Goal: Navigation & Orientation: Go to known website

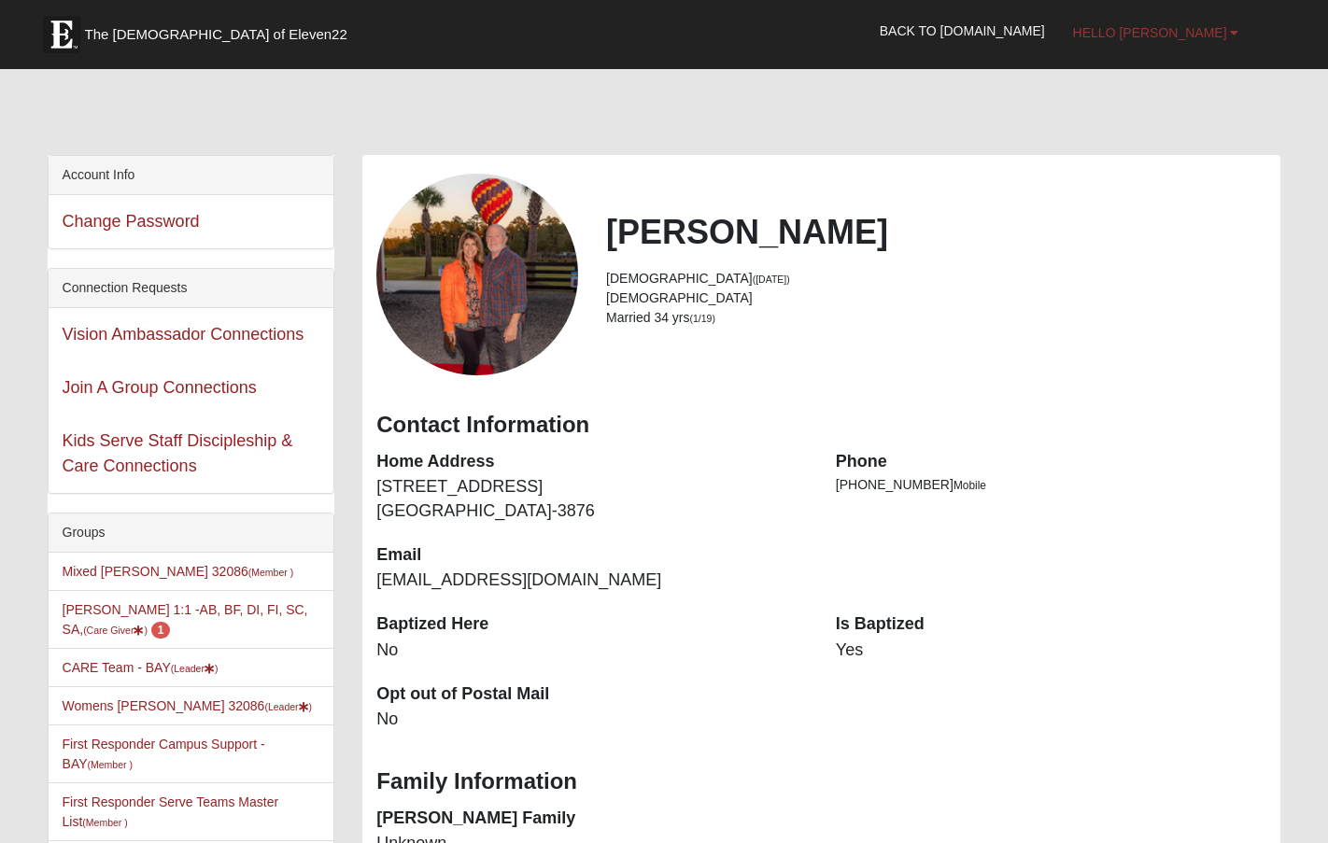
click at [1214, 40] on link "Hello [PERSON_NAME]" at bounding box center [1156, 32] width 194 height 47
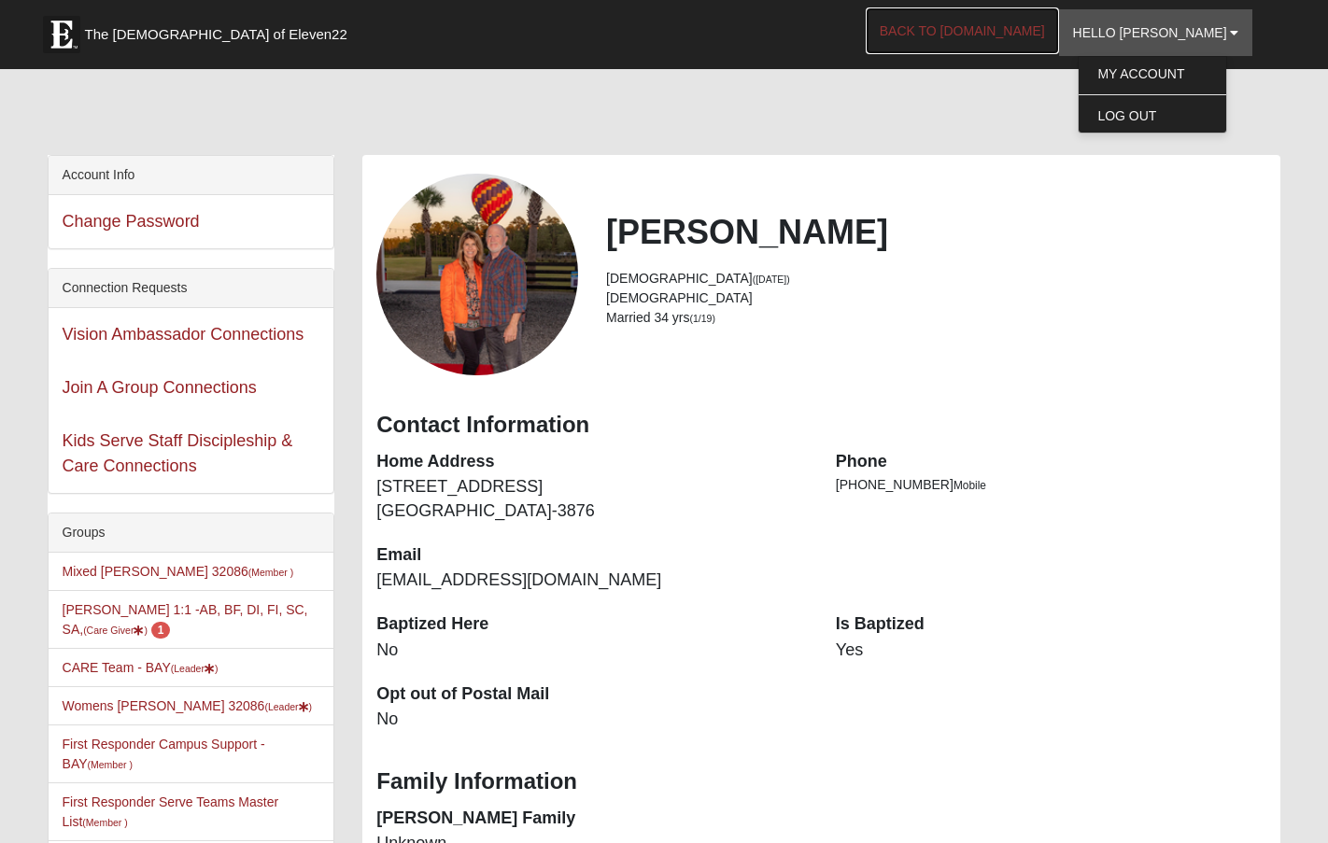
click at [1001, 35] on link "Back to [DOMAIN_NAME]" at bounding box center [962, 30] width 193 height 47
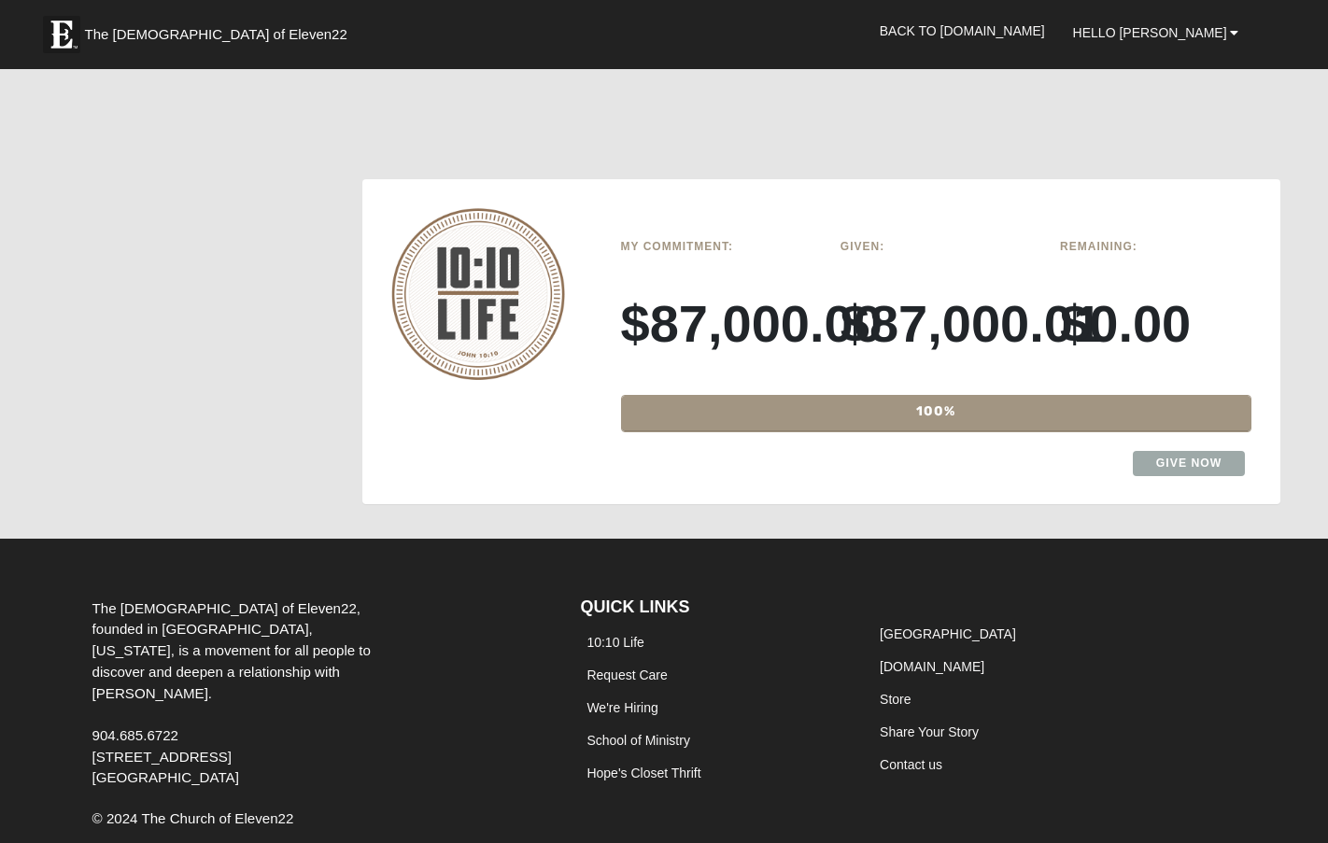
scroll to position [2770, 0]
